Goal: Task Accomplishment & Management: Use online tool/utility

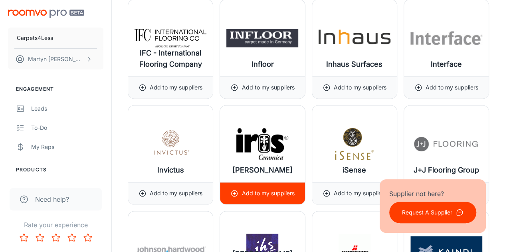
scroll to position [5106, 0]
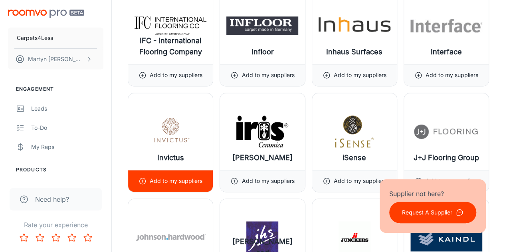
click at [179, 176] on p "Add to my suppliers" at bounding box center [176, 180] width 53 height 9
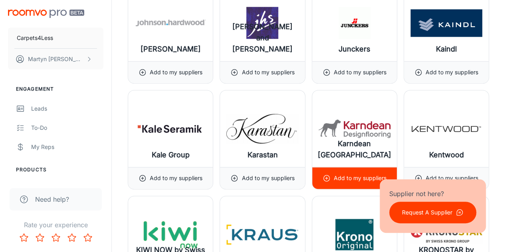
click at [331, 167] on div "Add to my suppliers" at bounding box center [354, 178] width 64 height 22
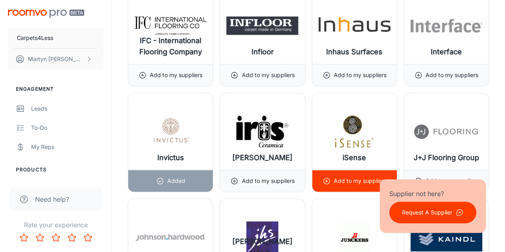
click at [341, 176] on p "Add to my suppliers" at bounding box center [360, 180] width 53 height 9
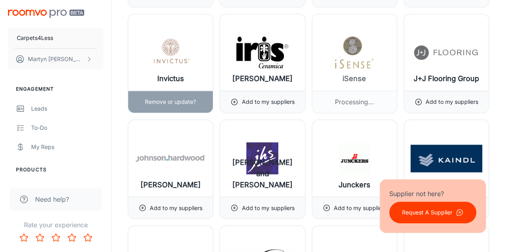
scroll to position [5186, 0]
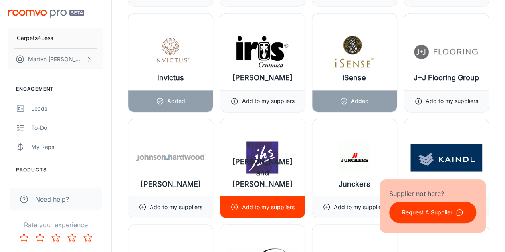
click at [265, 202] on p "Add to my suppliers" at bounding box center [267, 206] width 53 height 9
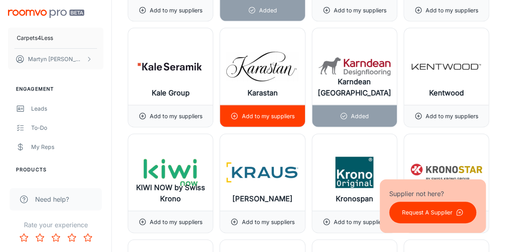
scroll to position [5386, 0]
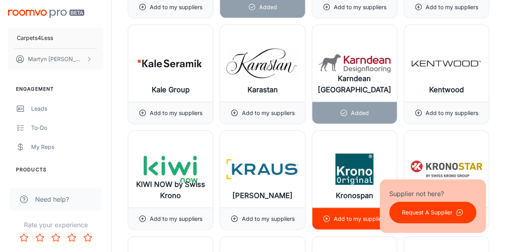
click at [336, 214] on p "Add to my suppliers" at bounding box center [360, 218] width 53 height 9
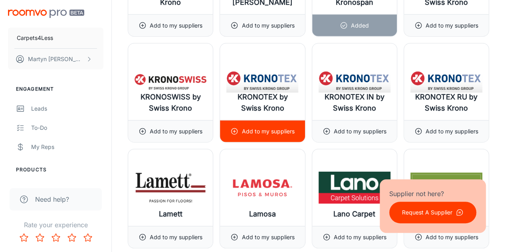
scroll to position [5625, 0]
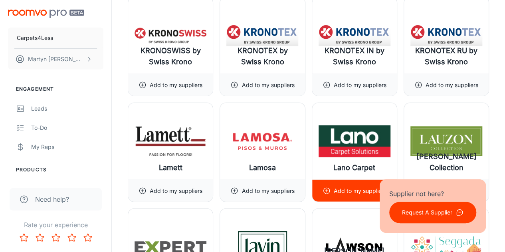
click at [329, 180] on div "Add to my suppliers" at bounding box center [354, 191] width 64 height 22
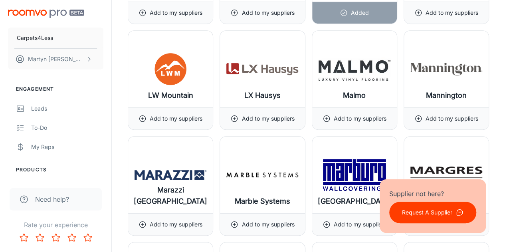
scroll to position [6223, 0]
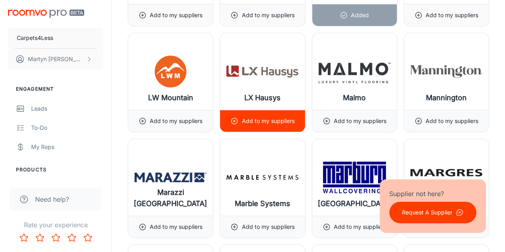
click at [255, 116] on p "Add to my suppliers" at bounding box center [267, 120] width 53 height 9
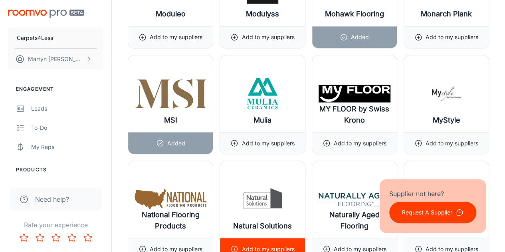
scroll to position [6822, 0]
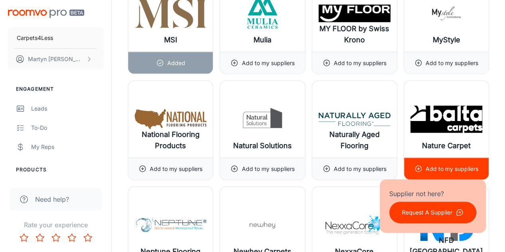
click at [425, 158] on div "Add to my suppliers" at bounding box center [446, 169] width 64 height 22
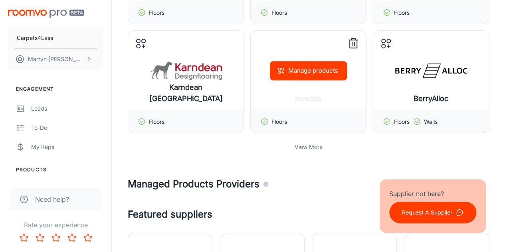
scroll to position [279, 0]
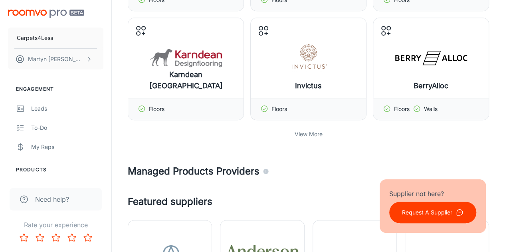
click at [306, 134] on p "View More" at bounding box center [308, 134] width 28 height 9
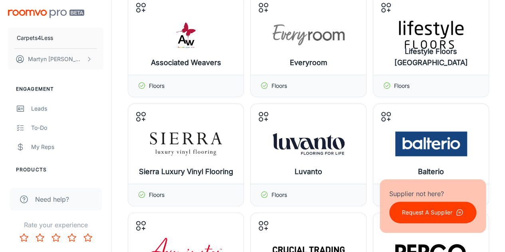
scroll to position [439, 0]
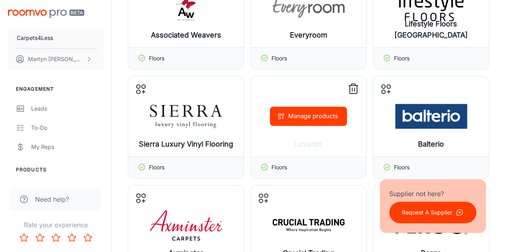
click at [353, 89] on icon at bounding box center [353, 89] width 13 height 13
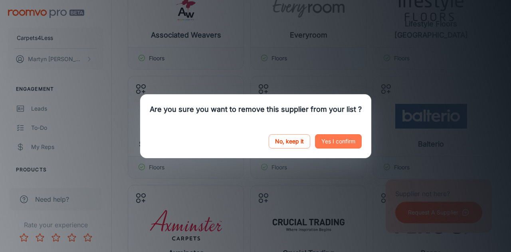
click at [320, 145] on button "Yes I confirm" at bounding box center [338, 141] width 47 height 14
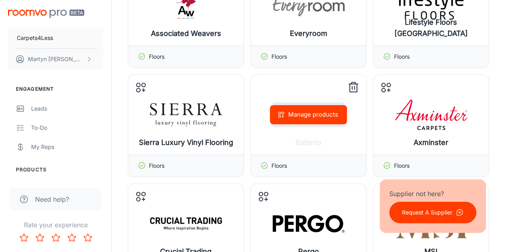
scroll to position [479, 0]
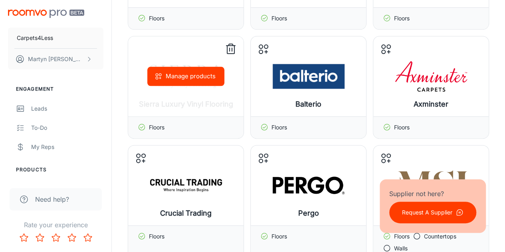
click at [231, 50] on icon at bounding box center [230, 49] width 13 height 13
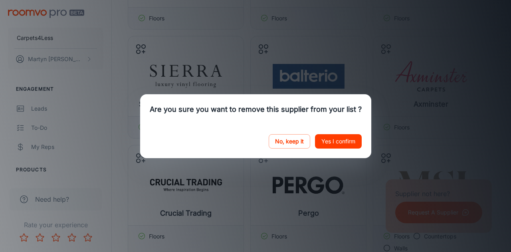
click at [330, 144] on button "Yes I confirm" at bounding box center [338, 141] width 47 height 14
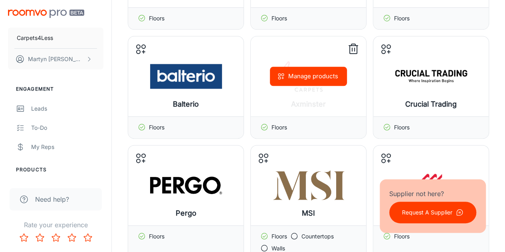
scroll to position [519, 0]
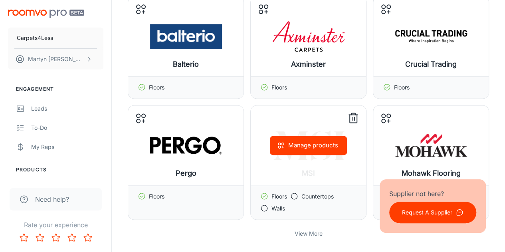
click at [354, 114] on line at bounding box center [353, 114] width 9 height 0
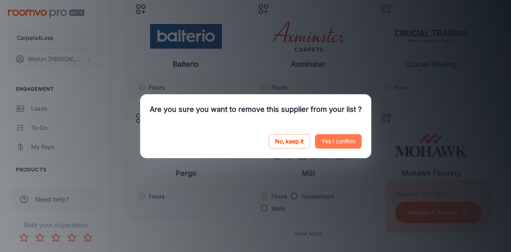
click at [345, 144] on button "Yes I confirm" at bounding box center [338, 141] width 47 height 14
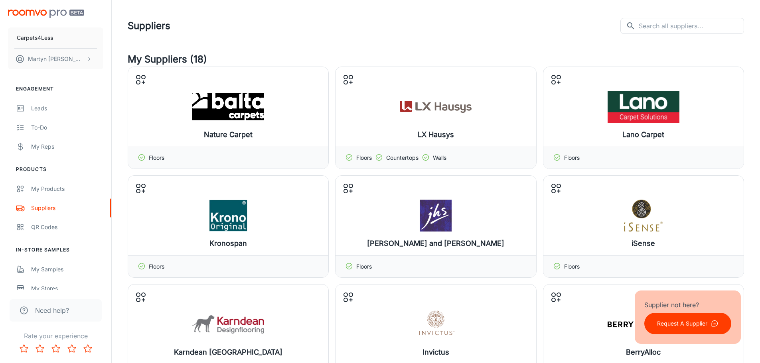
scroll to position [0, 0]
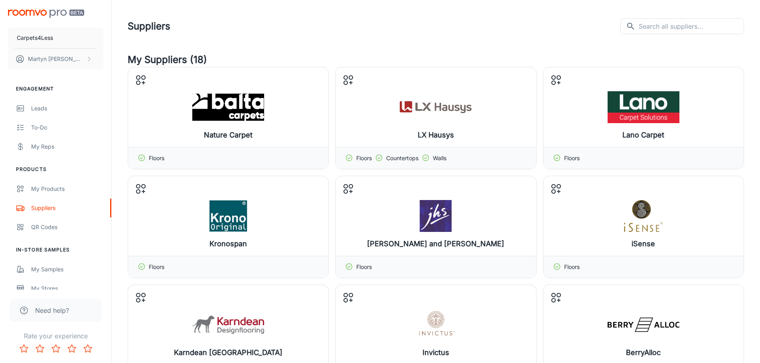
click at [333, 39] on header "Suppliers ​ ​" at bounding box center [436, 26] width 636 height 53
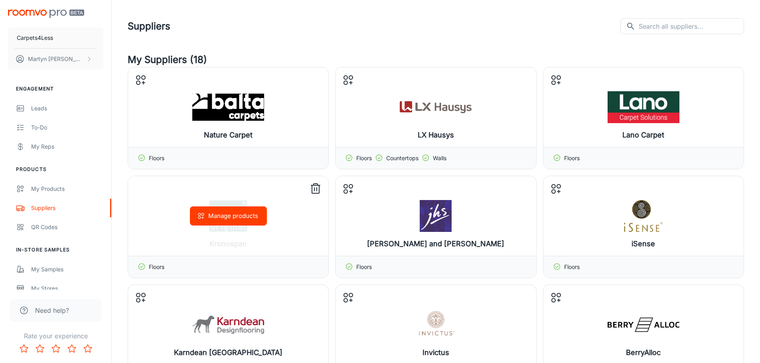
click at [319, 192] on icon at bounding box center [315, 189] width 13 height 13
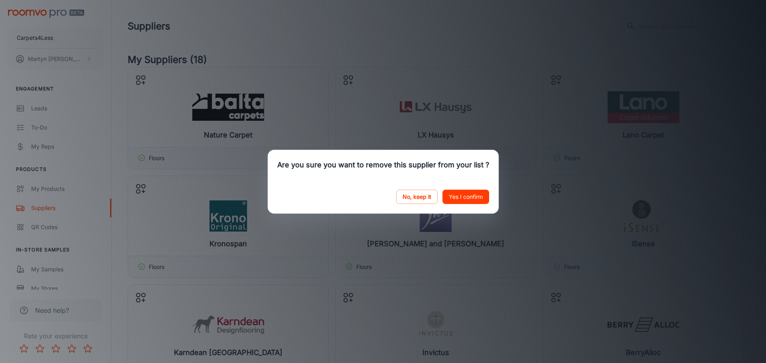
click at [463, 193] on button "Yes I confirm" at bounding box center [465, 197] width 47 height 14
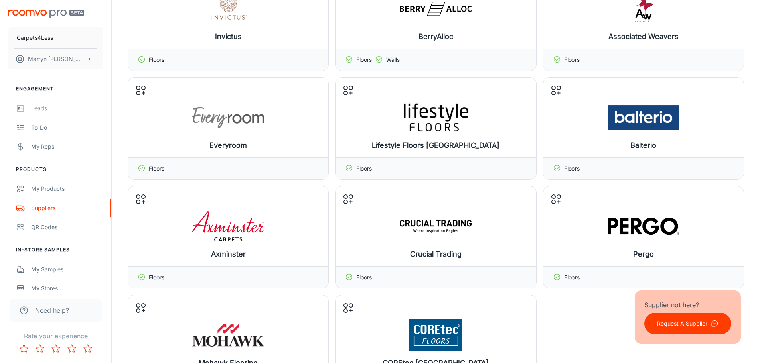
scroll to position [319, 0]
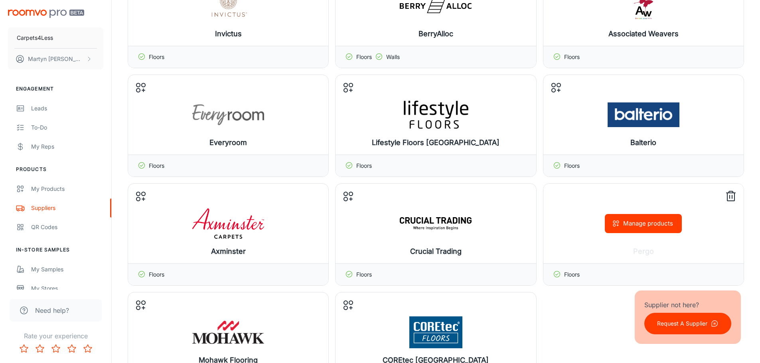
click at [504, 195] on icon at bounding box center [730, 196] width 13 height 13
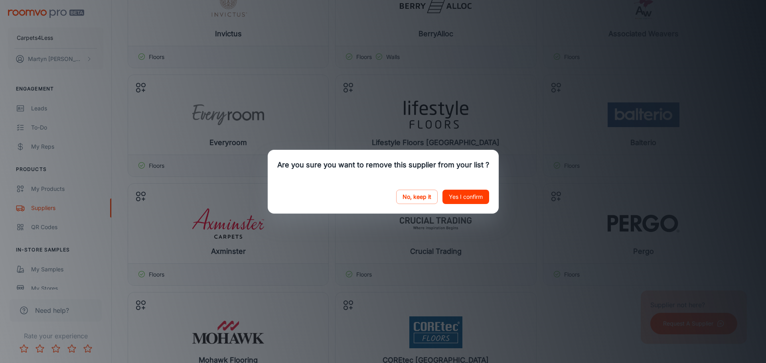
click at [480, 195] on button "Yes I confirm" at bounding box center [465, 197] width 47 height 14
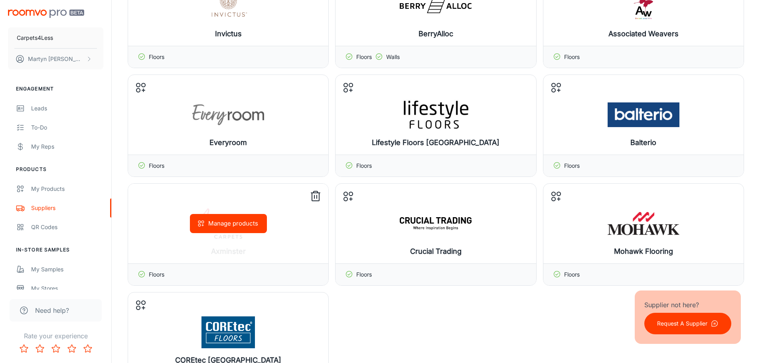
click at [314, 199] on icon at bounding box center [315, 196] width 13 height 13
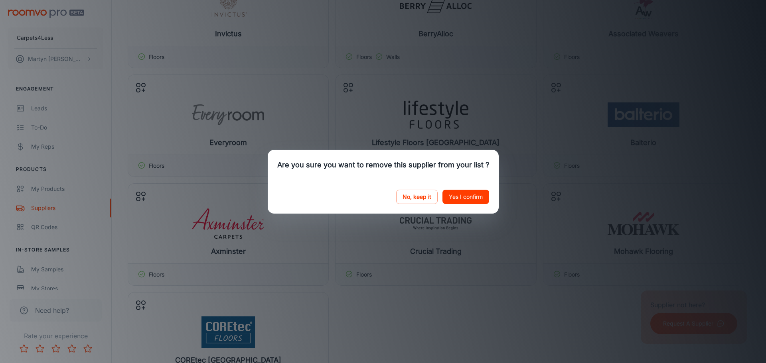
click at [473, 198] on button "Yes I confirm" at bounding box center [465, 197] width 47 height 14
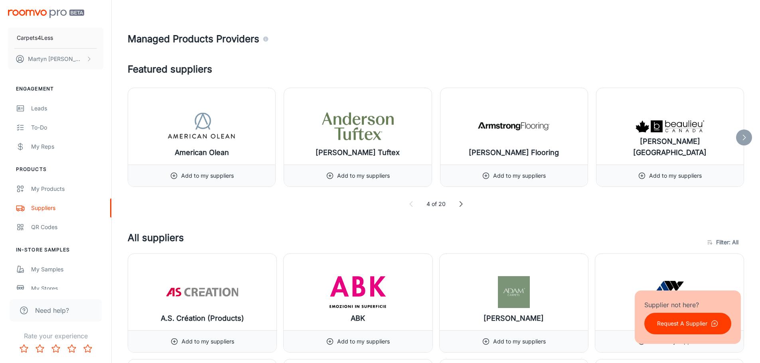
click at [317, 197] on div "Featured suppliers [DEMOGRAPHIC_DATA] Olean Add to my suppliers [PERSON_NAME] T…" at bounding box center [436, 135] width 616 height 146
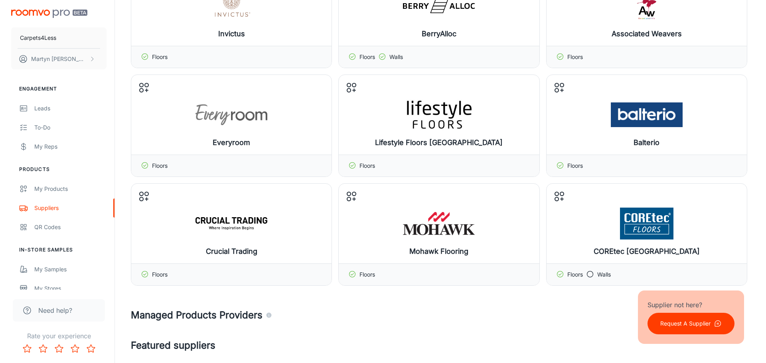
scroll to position [359, 0]
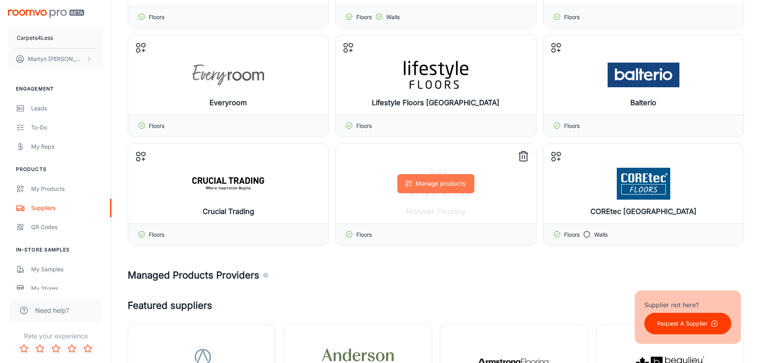
click at [435, 185] on button "Manage products" at bounding box center [435, 183] width 77 height 19
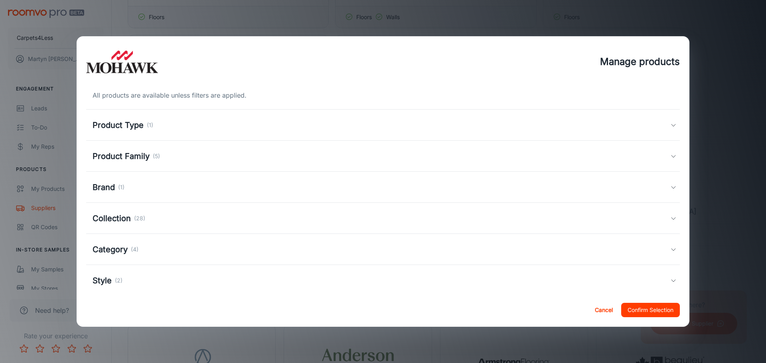
click at [152, 158] on div "Product Family (5)" at bounding box center [126, 156] width 67 height 12
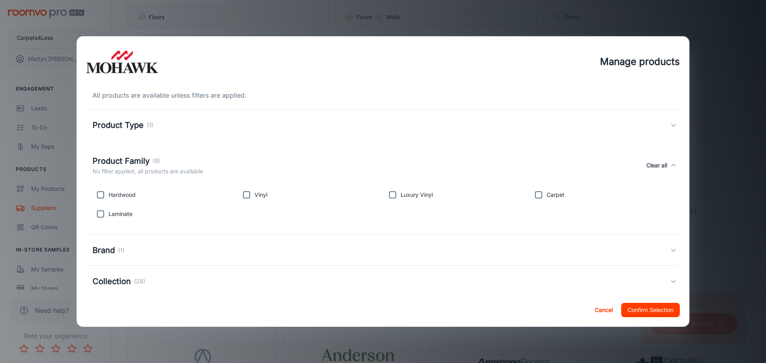
click at [149, 128] on p "(1)" at bounding box center [150, 125] width 6 height 9
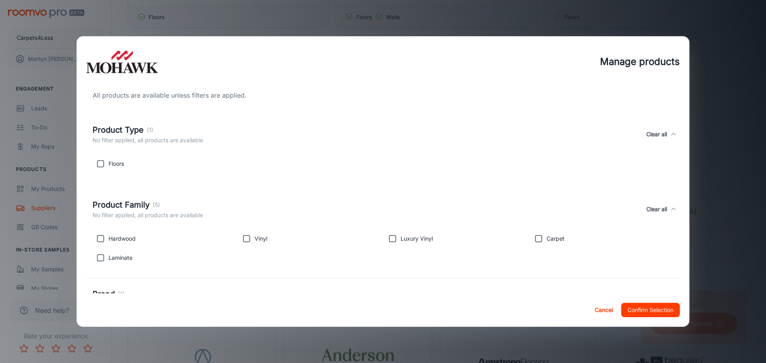
click at [149, 128] on p "(1)" at bounding box center [150, 130] width 6 height 9
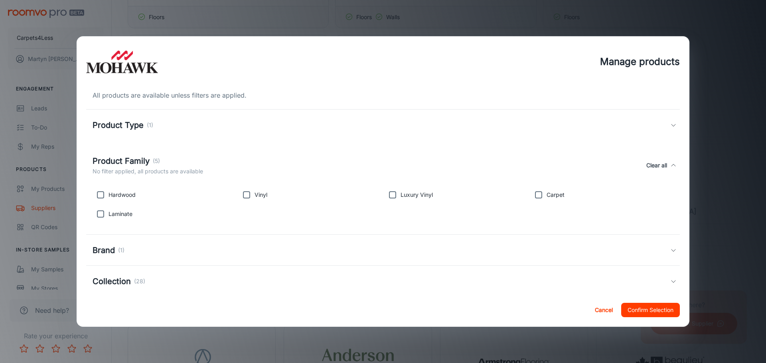
click at [138, 247] on div "Brand (1)" at bounding box center [382, 251] width 578 height 12
click at [134, 251] on div "Brand (1)" at bounding box center [148, 255] width 111 height 12
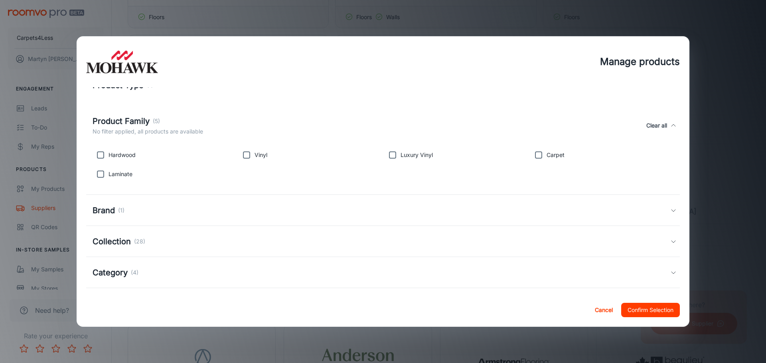
click at [128, 237] on h5 "Collection" at bounding box center [112, 242] width 38 height 12
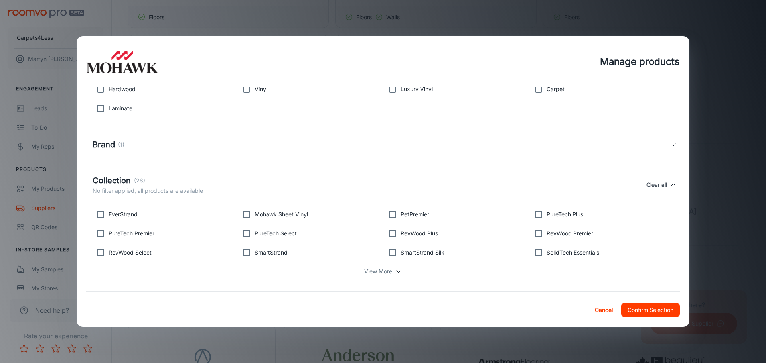
scroll to position [120, 0]
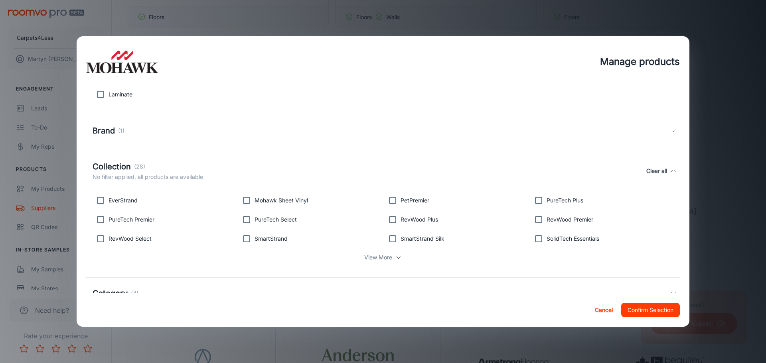
click at [388, 251] on p "View More" at bounding box center [378, 257] width 28 height 9
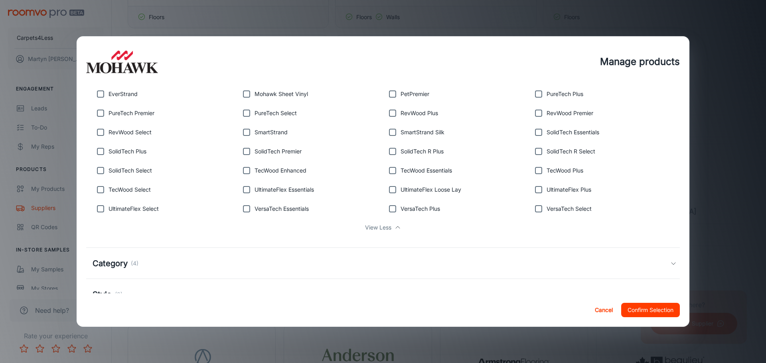
scroll to position [239, 0]
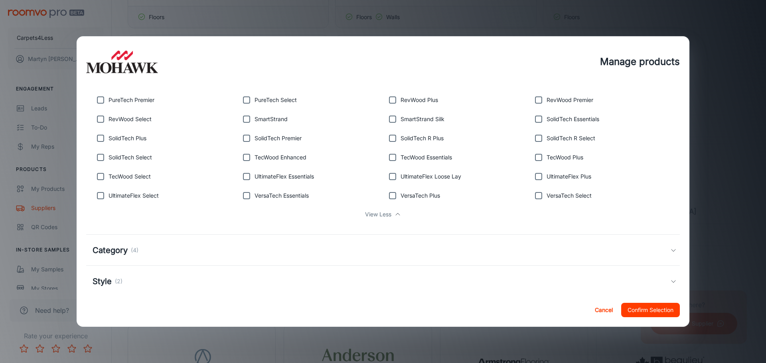
click at [504, 247] on div "Category (4)" at bounding box center [383, 250] width 594 height 31
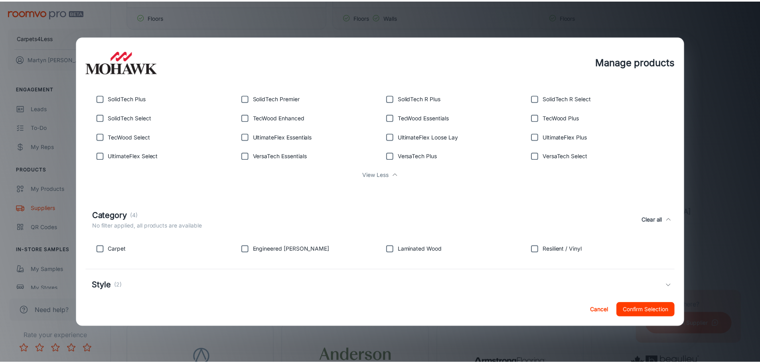
scroll to position [319, 0]
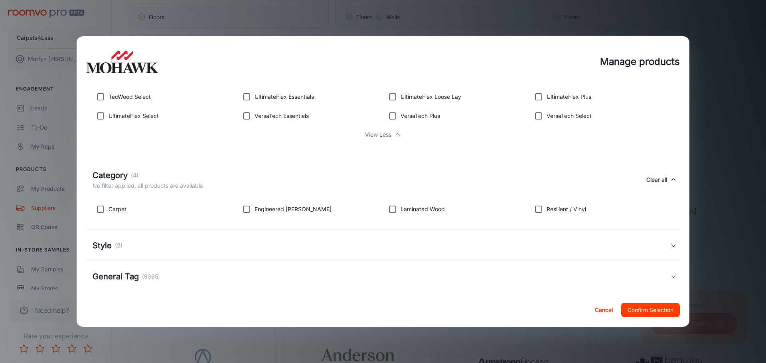
click at [504, 251] on button "Confirm Selection" at bounding box center [650, 310] width 59 height 14
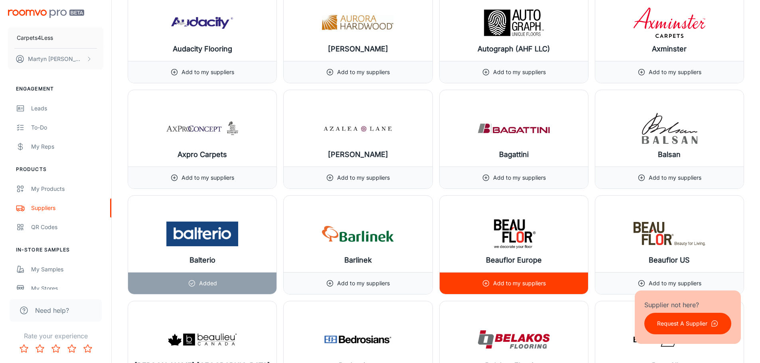
scroll to position [1636, 0]
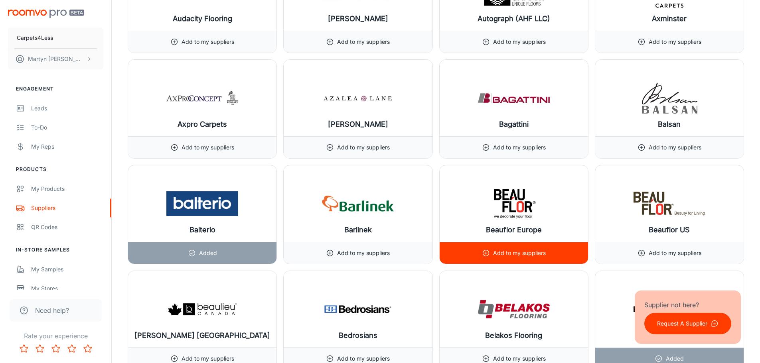
click at [504, 251] on p "Add to my suppliers" at bounding box center [519, 253] width 53 height 9
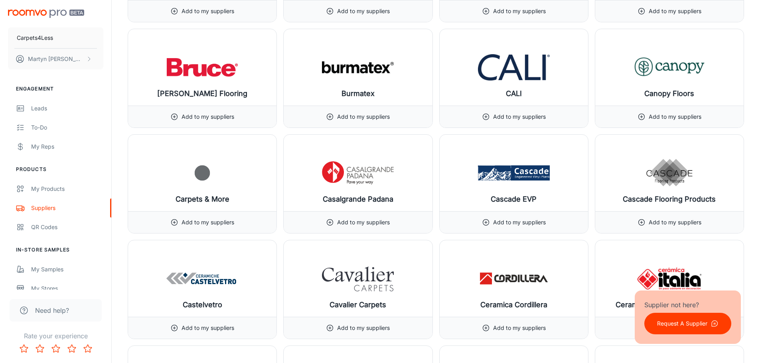
scroll to position [2314, 0]
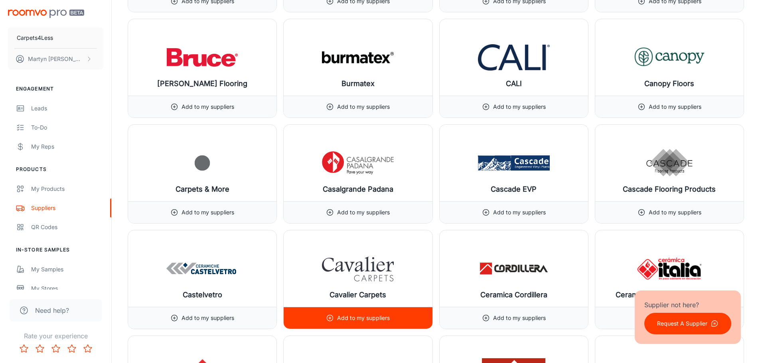
click at [365, 251] on p "Add to my suppliers" at bounding box center [363, 318] width 53 height 9
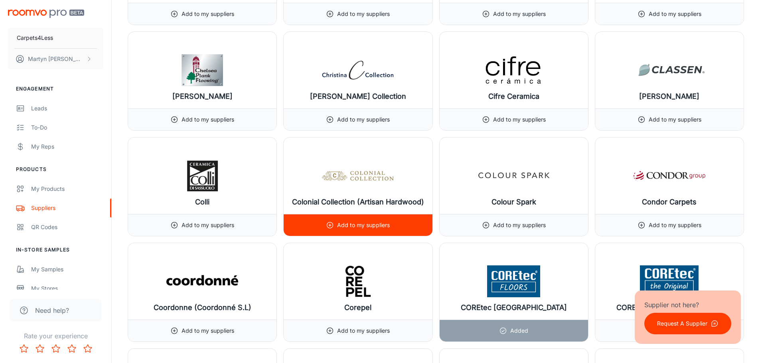
scroll to position [2832, 0]
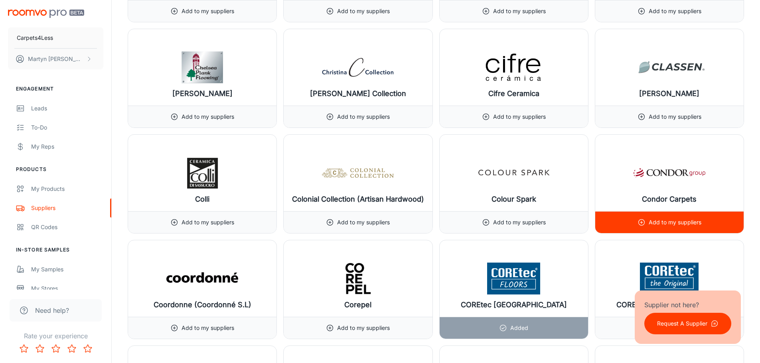
click at [504, 224] on p "Add to my suppliers" at bounding box center [675, 222] width 53 height 9
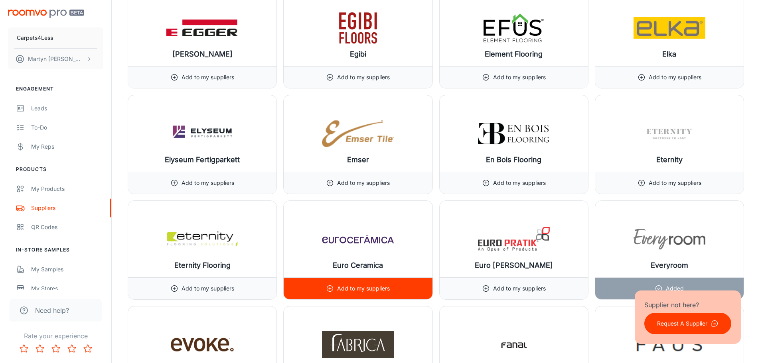
scroll to position [3710, 0]
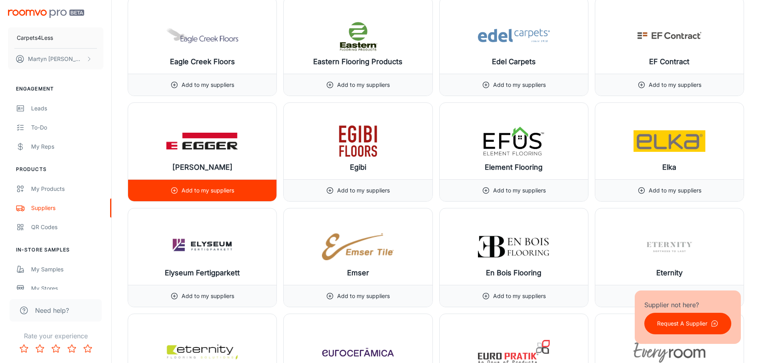
click at [241, 186] on div "Add to my suppliers" at bounding box center [202, 191] width 148 height 22
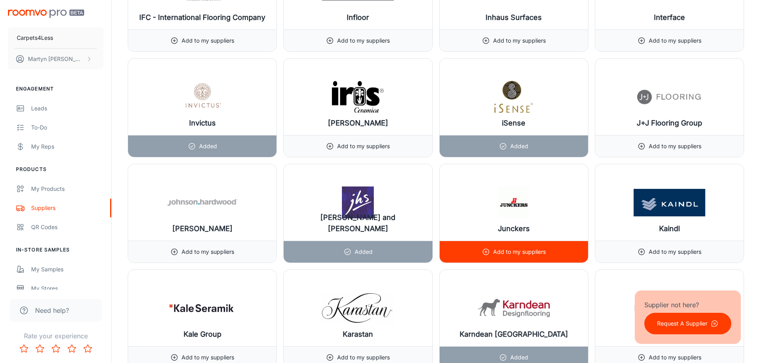
scroll to position [5545, 0]
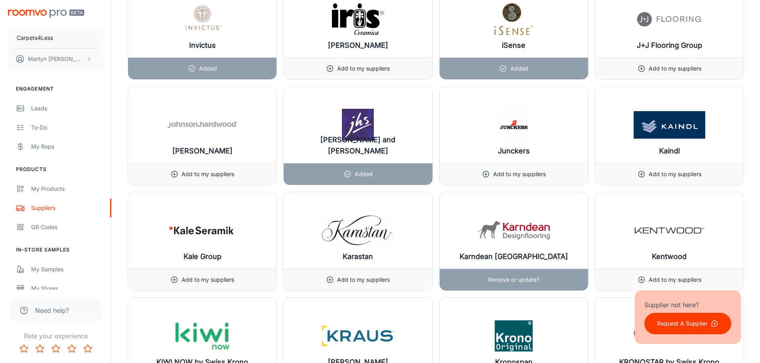
click at [498, 251] on p "Remove or update?" at bounding box center [513, 280] width 51 height 9
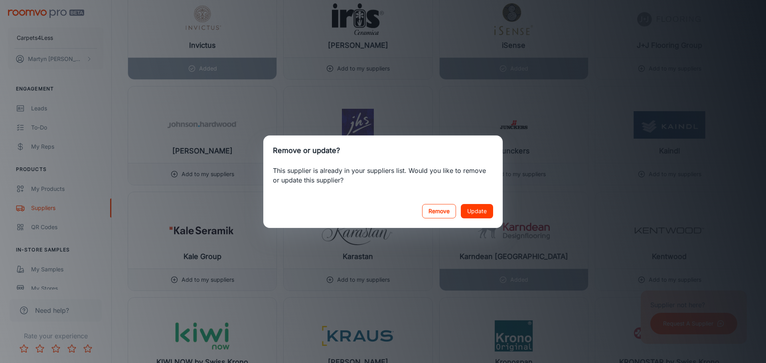
click at [443, 213] on button "Remove" at bounding box center [439, 211] width 34 height 14
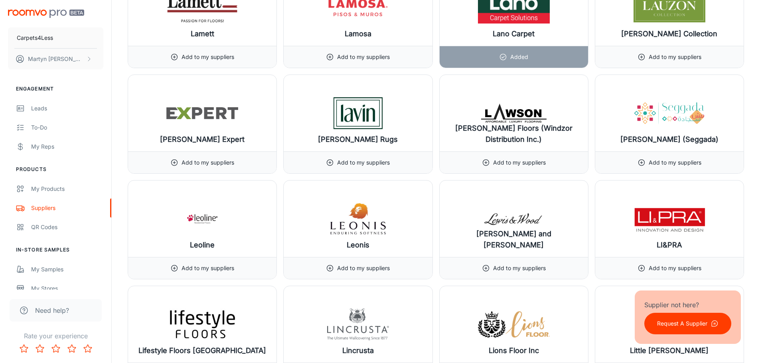
scroll to position [6104, 0]
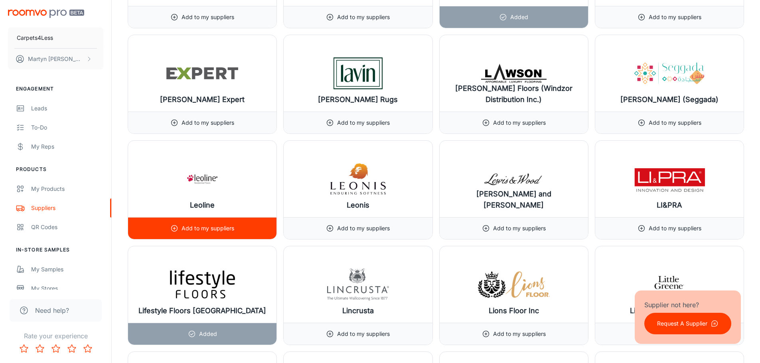
click at [220, 229] on p "Add to my suppliers" at bounding box center [208, 228] width 53 height 9
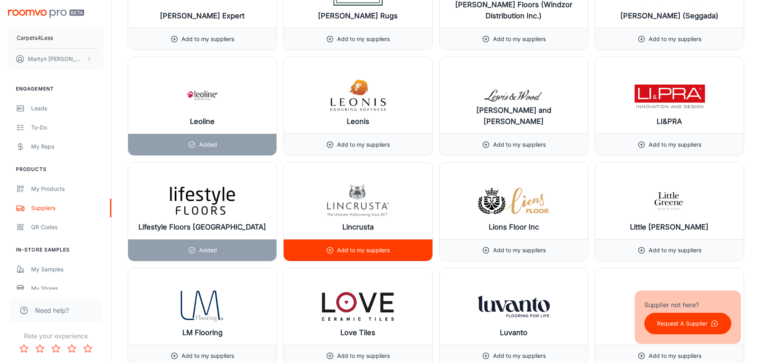
scroll to position [6223, 0]
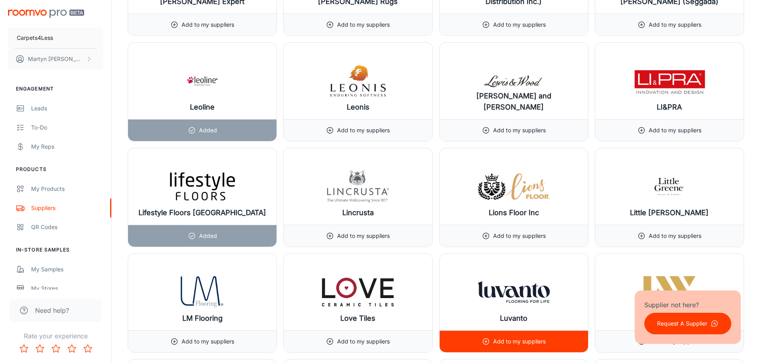
click at [489, 251] on icon at bounding box center [486, 342] width 8 height 8
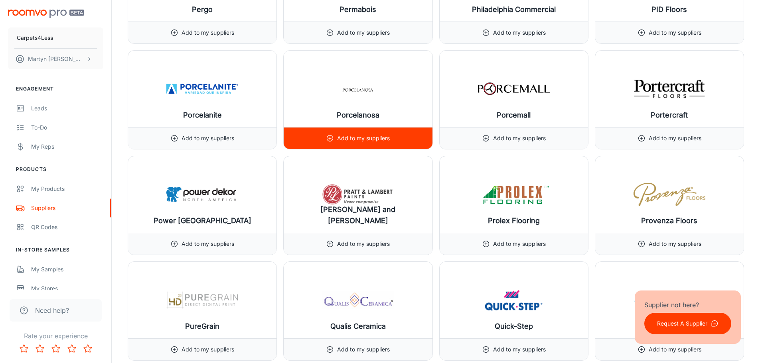
scroll to position [8059, 0]
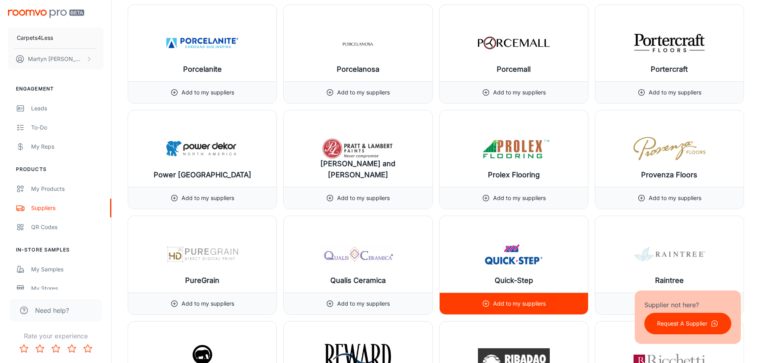
click at [489, 251] on icon at bounding box center [486, 304] width 8 height 8
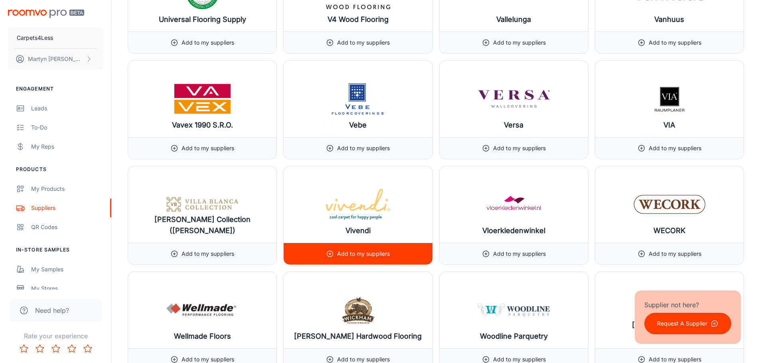
scroll to position [9734, 0]
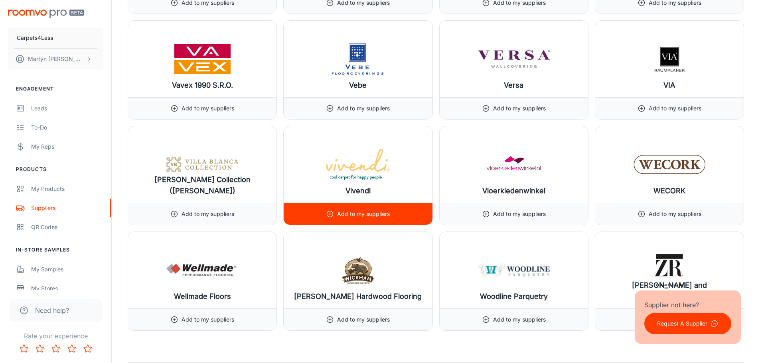
click at [391, 214] on div "Add to my suppliers" at bounding box center [358, 214] width 148 height 22
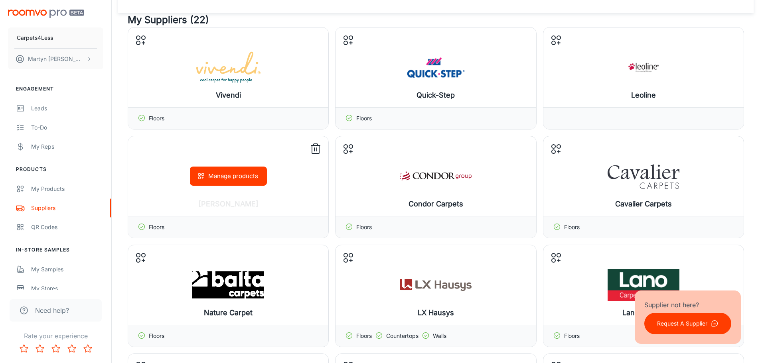
scroll to position [0, 0]
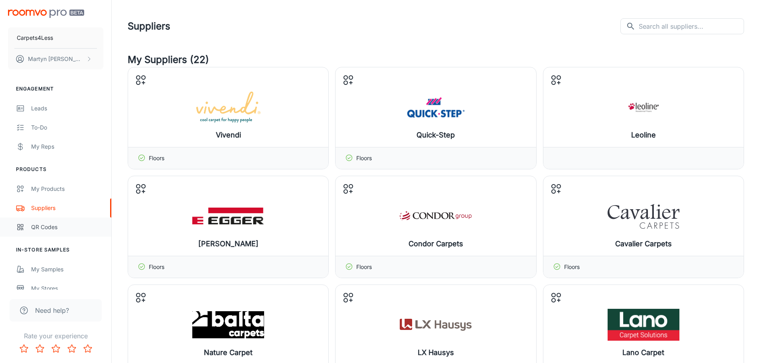
click at [49, 224] on div "QR Codes" at bounding box center [67, 227] width 72 height 9
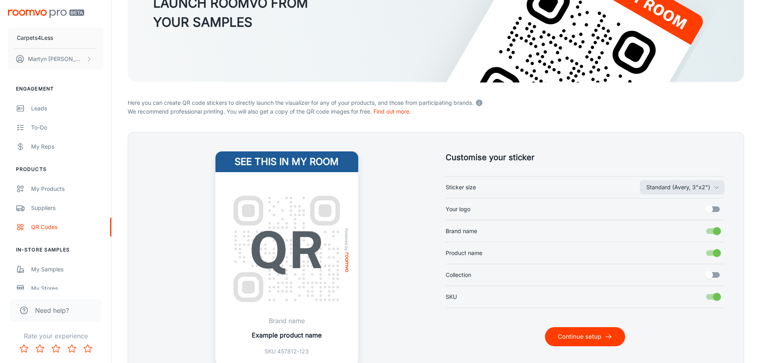
scroll to position [120, 0]
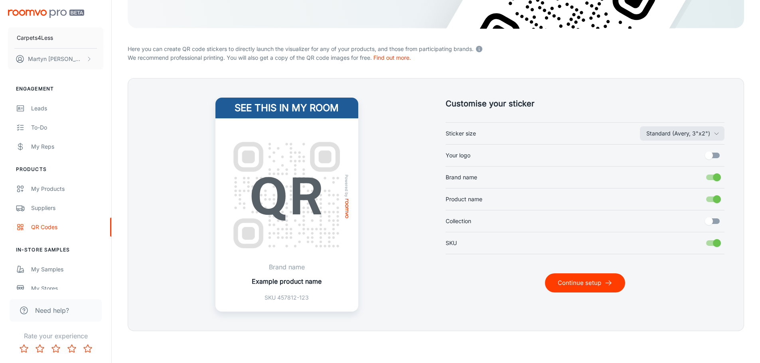
click at [504, 251] on button "Continue setup" at bounding box center [585, 283] width 80 height 19
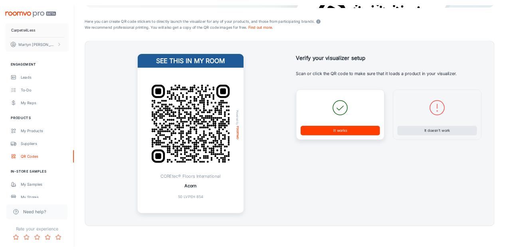
scroll to position [187, 0]
